Goal: Information Seeking & Learning: Learn about a topic

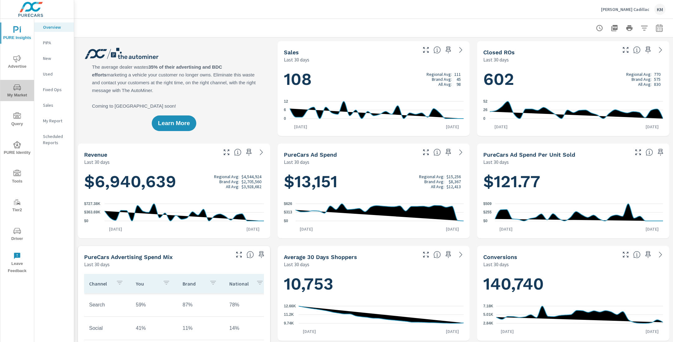
click at [12, 89] on span "My Market" at bounding box center [17, 91] width 30 height 15
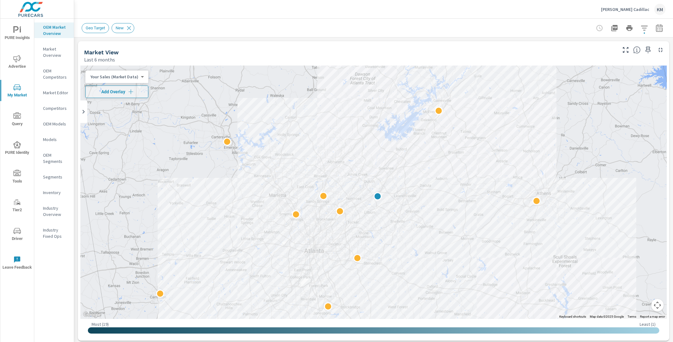
click at [661, 26] on icon "button" at bounding box center [659, 27] width 7 height 7
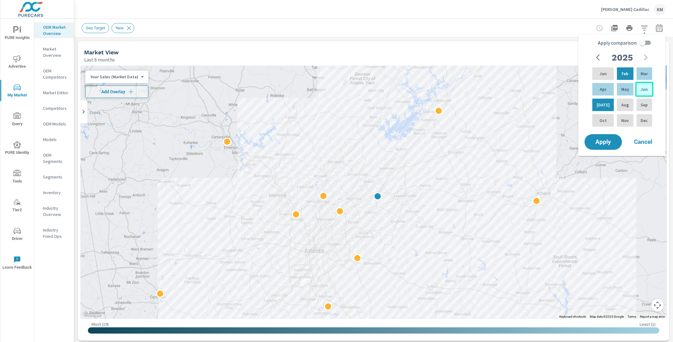
click at [641, 86] on p "Jun" at bounding box center [644, 89] width 7 height 6
click at [605, 78] on div "Jan" at bounding box center [603, 73] width 24 height 15
click at [643, 40] on input "Apply comparison" at bounding box center [643, 43] width 36 height 12
checkbox input "true"
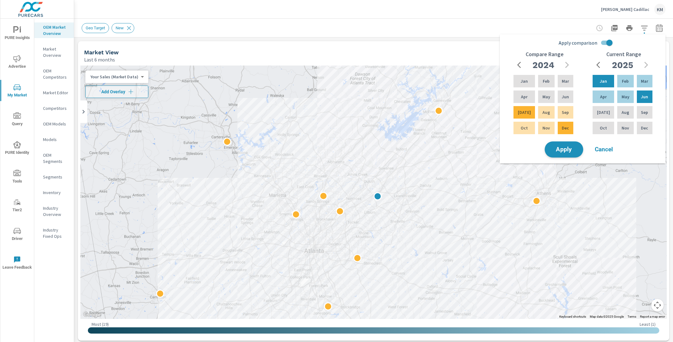
click at [562, 148] on span "Apply" at bounding box center [565, 150] width 26 height 6
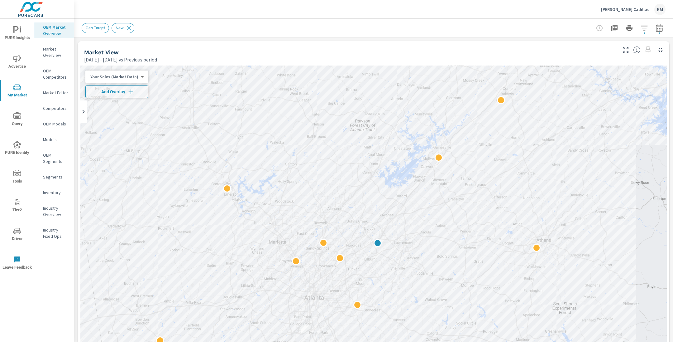
click at [421, 31] on div "Geo Target New" at bounding box center [330, 28] width 497 height 10
click at [121, 93] on span "Add Overlay" at bounding box center [116, 92] width 57 height 6
click at [640, 29] on button "button" at bounding box center [644, 28] width 12 height 12
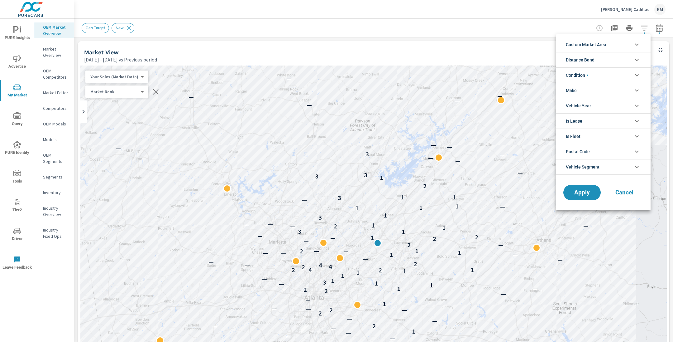
click at [539, 8] on div at bounding box center [336, 171] width 673 height 342
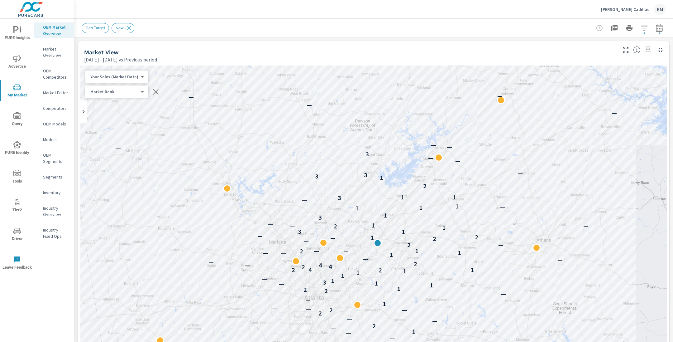
click at [662, 25] on icon "button" at bounding box center [659, 27] width 7 height 7
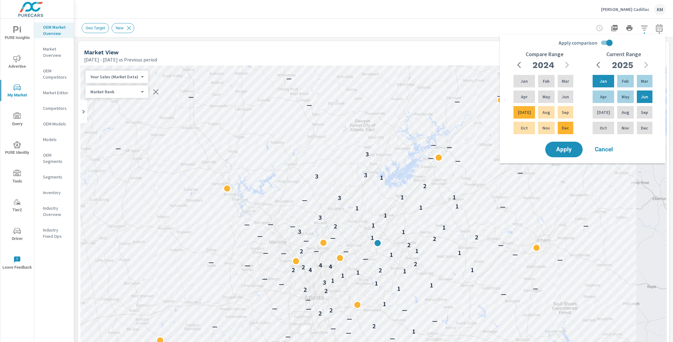
click at [525, 27] on div "Geo Target New" at bounding box center [330, 28] width 497 height 10
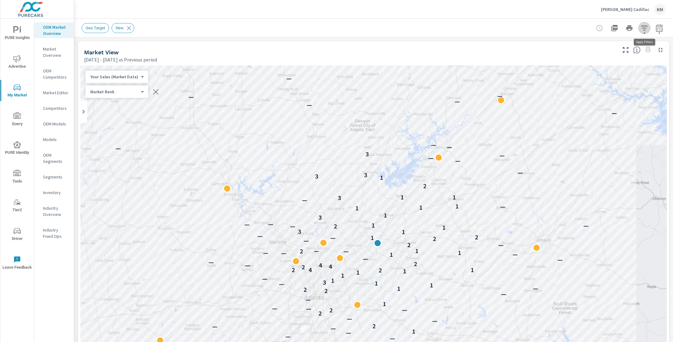
click at [647, 30] on icon "button" at bounding box center [644, 27] width 7 height 7
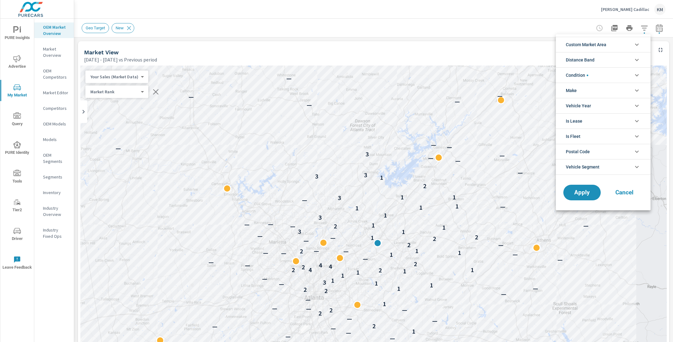
click at [594, 62] on span "Distance Band" at bounding box center [580, 59] width 29 height 15
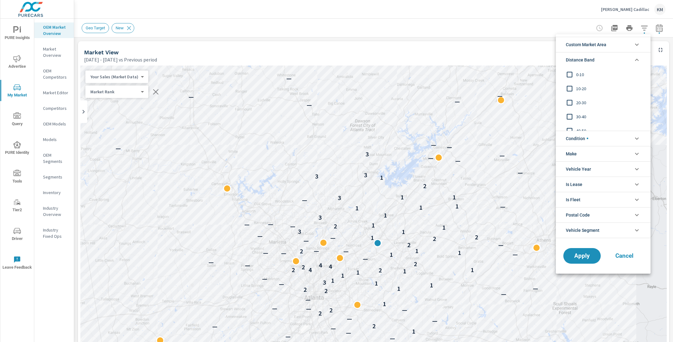
click at [600, 41] on span "Custom Market Area" at bounding box center [586, 44] width 41 height 15
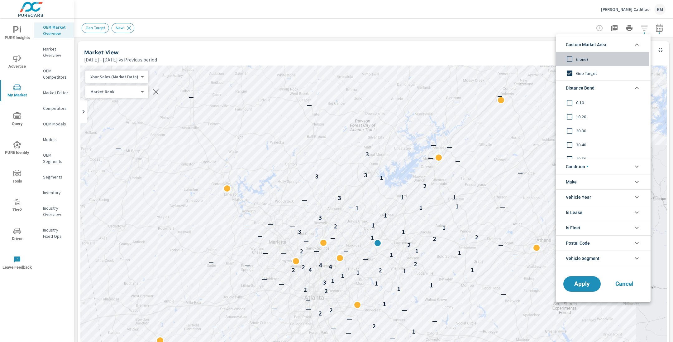
click at [583, 60] on span "(none)" at bounding box center [610, 58] width 68 height 7
click at [582, 102] on span "0-10" at bounding box center [610, 102] width 68 height 7
click at [580, 114] on span "10-20" at bounding box center [610, 116] width 68 height 7
click at [578, 131] on span "20-30" at bounding box center [610, 130] width 68 height 7
click at [580, 277] on button "Apply" at bounding box center [582, 284] width 39 height 16
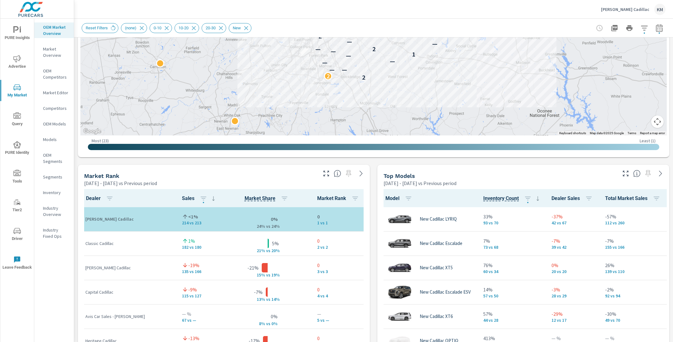
scroll to position [256, 0]
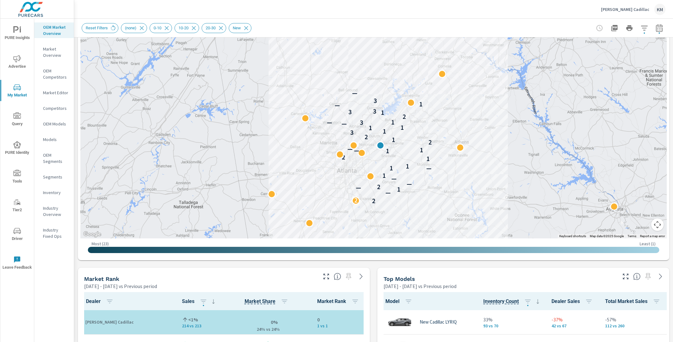
scroll to position [161, 0]
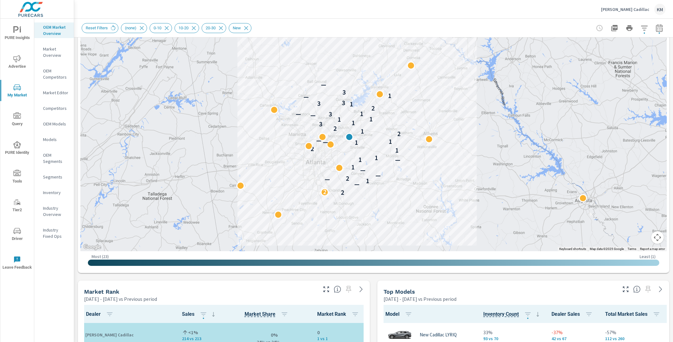
drag, startPoint x: 458, startPoint y: 232, endPoint x: 396, endPoint y: 185, distance: 77.9
click at [396, 185] on div "2 2 — 1 — 2 — — 1 — 1 1 1 2 1 — 1 — 2 1 2 3 1 1 1 — — 3 1 2 1 3 3 — 1 3 —" at bounding box center [536, 171] width 449 height 281
click at [384, 189] on div "2 2 — 1 — 2 — — 1 — 1 1 1 2 1 — 1 — 2 1 2 3 1 1 1 — — 3 1 2 1 3 3 — 1 3 —" at bounding box center [598, 218] width 449 height 281
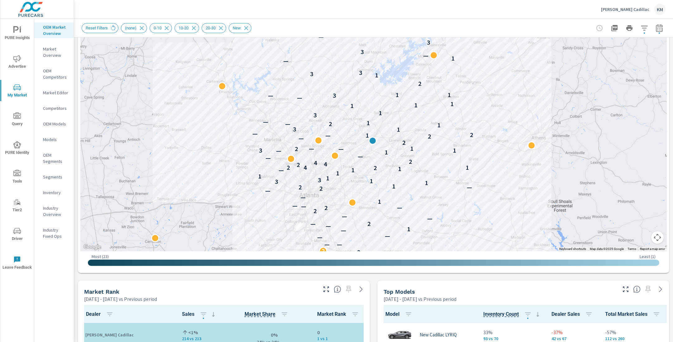
drag, startPoint x: 325, startPoint y: 171, endPoint x: 266, endPoint y: 234, distance: 86.7
click at [266, 234] on div "2 2 — — — — — 1 — 2 — — — 2 2 — — — 1 — — 2 2 — 1 1 3 1 3 1 1 1 1 — 1 2 4 2 1 2…" at bounding box center [373, 77] width 587 height 347
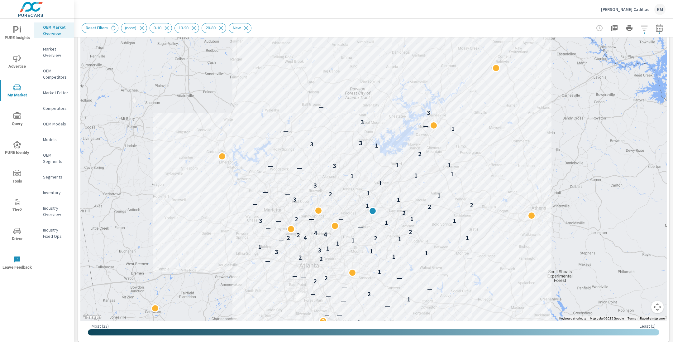
scroll to position [89, 0]
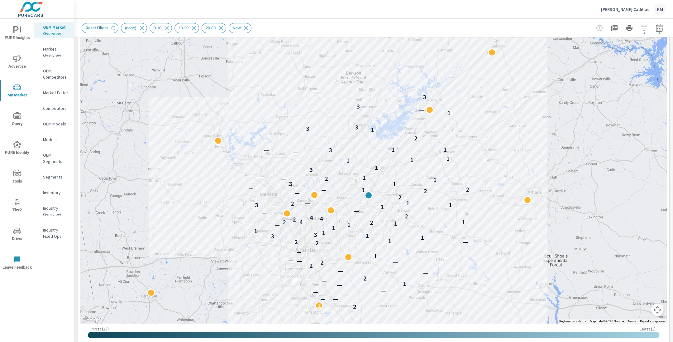
drag, startPoint x: 362, startPoint y: 80, endPoint x: 358, endPoint y: 60, distance: 19.7
click at [358, 60] on div "2 2 — — — — — 1 — 2 — — — 2 2 — — — 1 — — 2 2 — 1 1 3 1 3 1 1 1 1 — 1 2 4 2 1 2…" at bounding box center [373, 150] width 587 height 347
